Goal: Check status: Check status

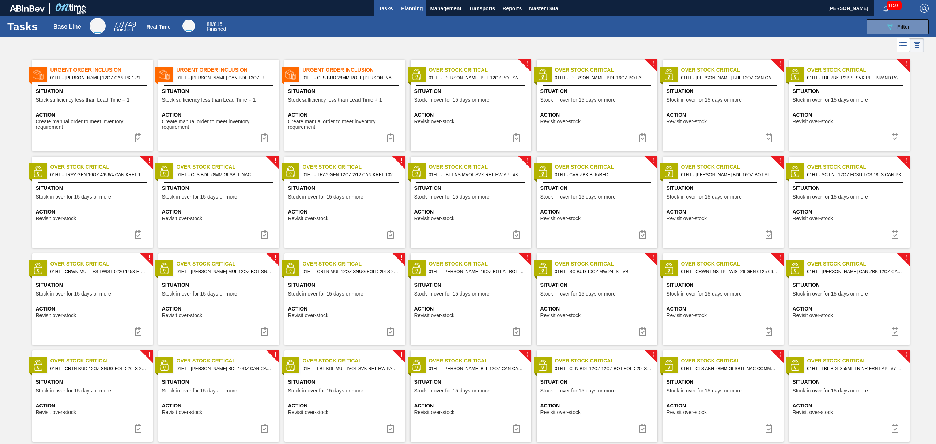
click at [414, 10] on span "Planning" at bounding box center [412, 8] width 22 height 9
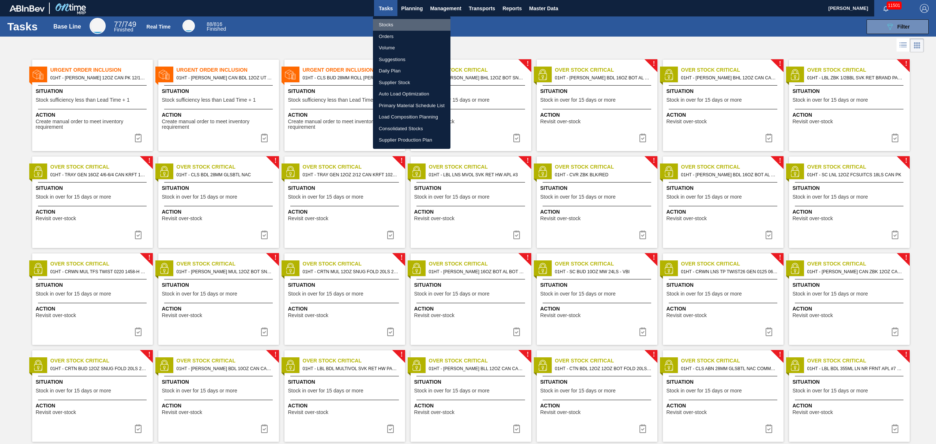
click at [386, 24] on li "Stocks" at bounding box center [412, 25] width 78 height 12
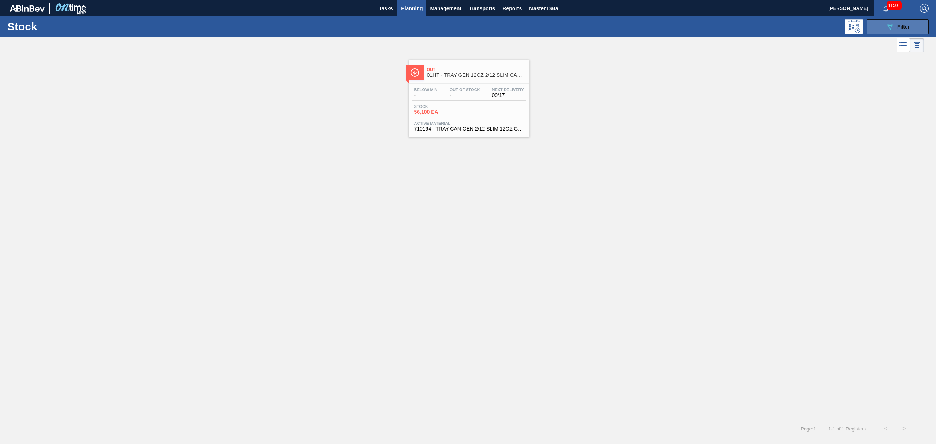
click at [889, 24] on icon at bounding box center [889, 27] width 5 height 6
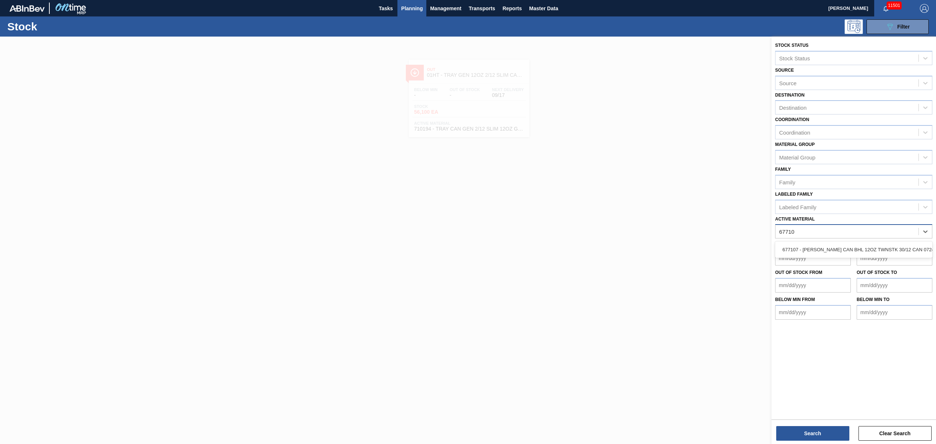
type Material "677107"
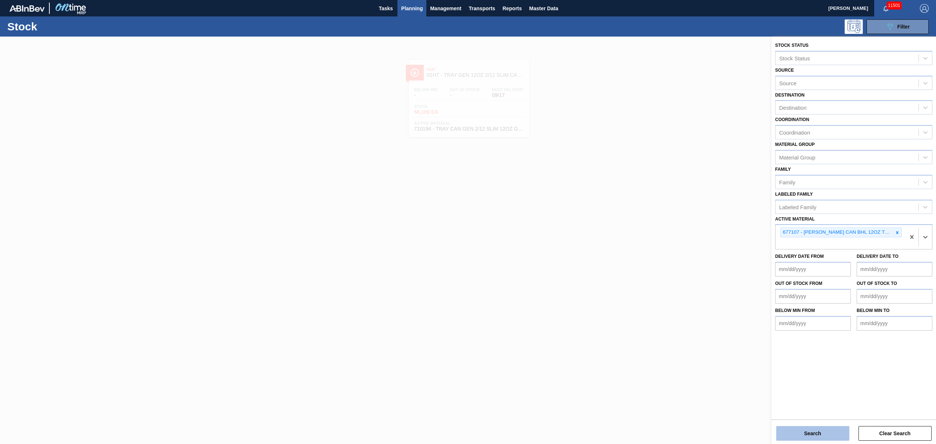
click at [787, 436] on button "Search" at bounding box center [812, 433] width 73 height 15
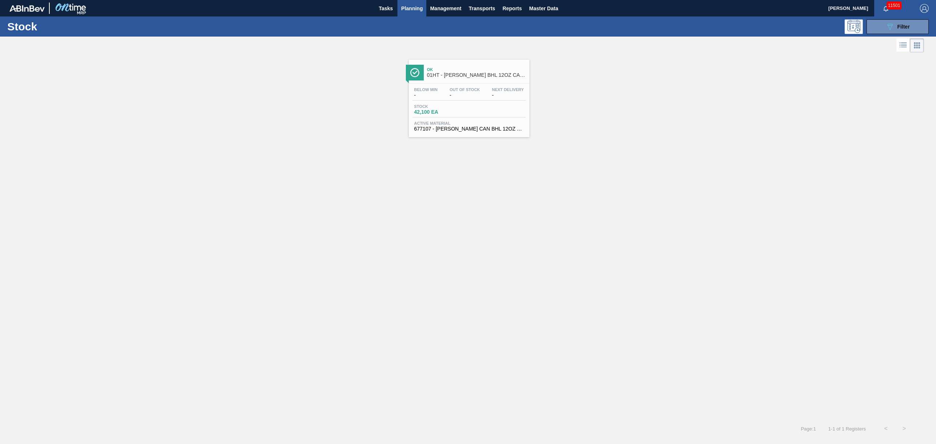
click at [403, 98] on link "Ok 01HT - [PERSON_NAME] BHL 12OZ CAN TWNSTK 30/12 CAN AQUEOUS Below Min - Out O…" at bounding box center [468, 95] width 130 height 83
